Goal: Check status: Check status

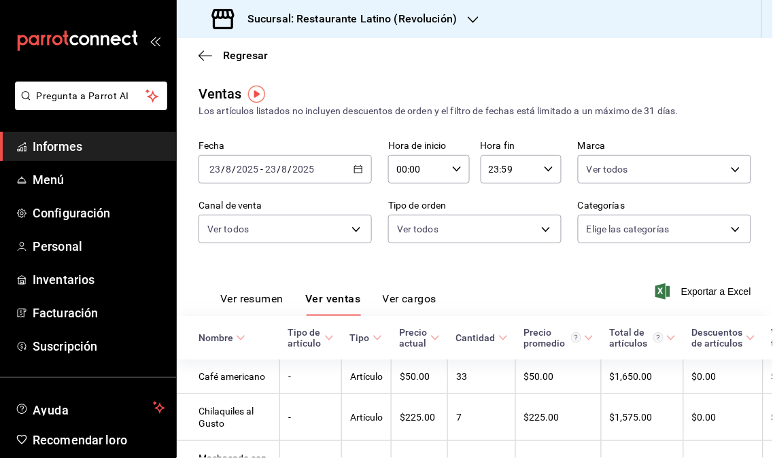
click at [63, 153] on span "Informes" at bounding box center [99, 146] width 133 height 18
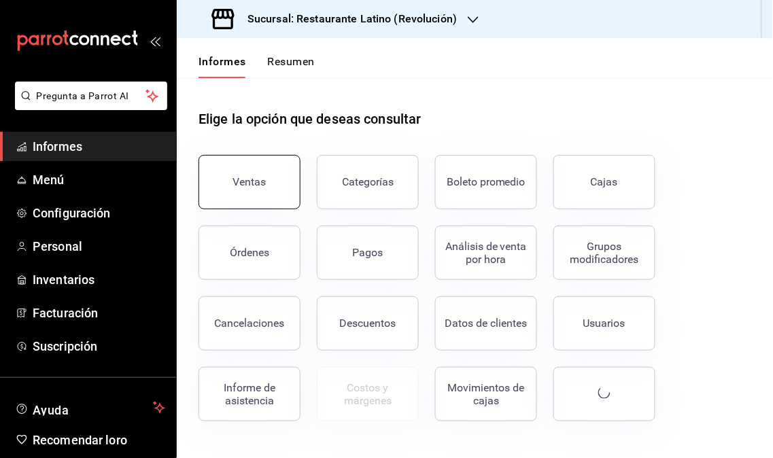
click at [273, 201] on button "Ventas" at bounding box center [250, 182] width 102 height 54
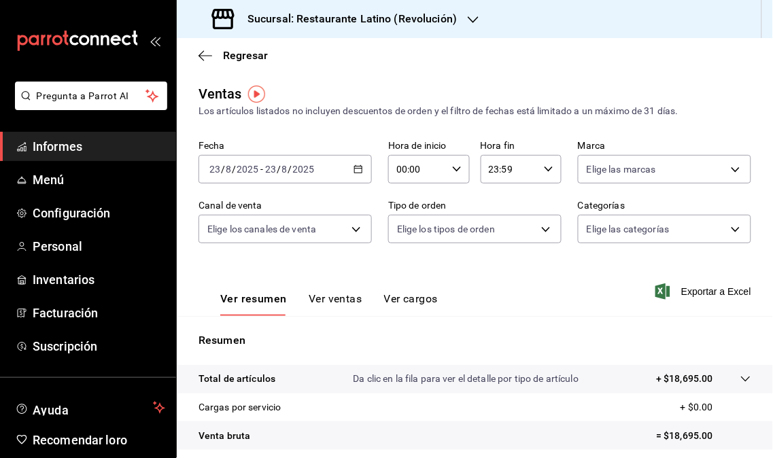
click at [466, 26] on div "Sucursal: Restaurante Latino (Revolución)" at bounding box center [336, 19] width 297 height 38
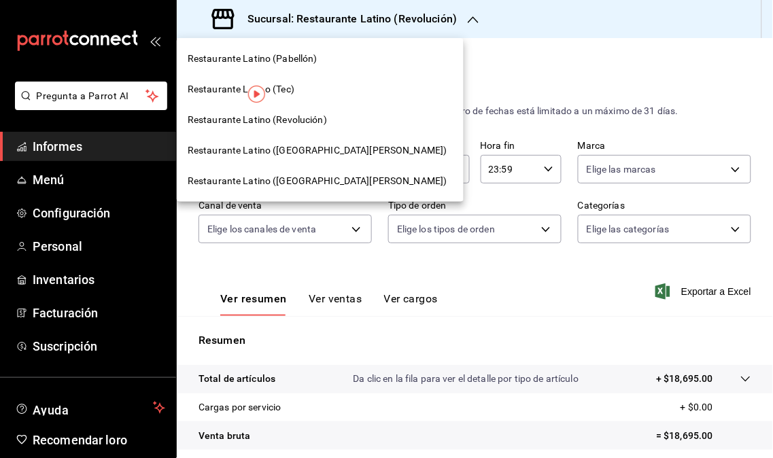
click at [335, 146] on font "Restaurante Latino ([GEOGRAPHIC_DATA][PERSON_NAME])" at bounding box center [318, 150] width 260 height 11
